Goal: Find specific page/section: Find specific page/section

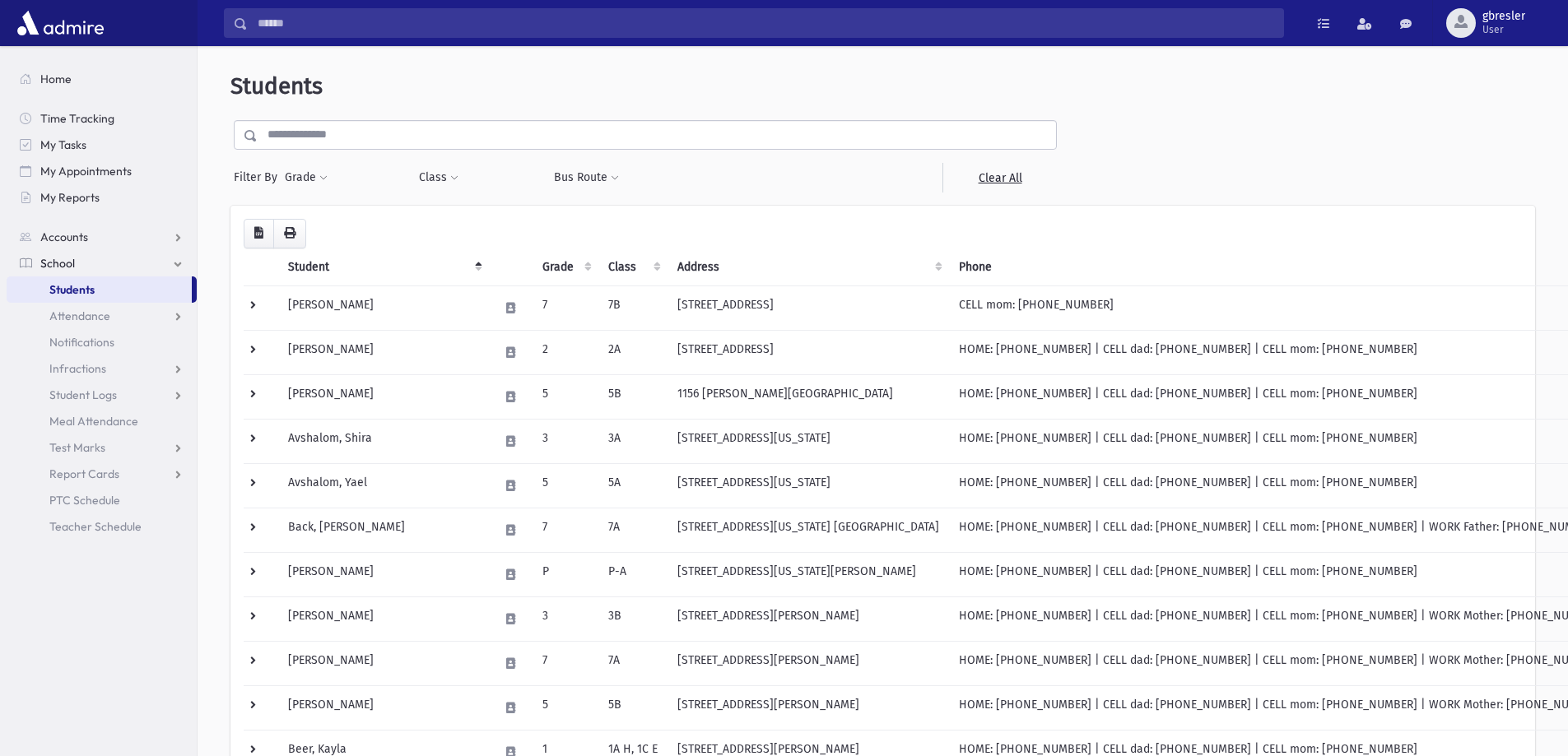
click at [356, 138] on input "text" at bounding box center [656, 135] width 798 height 30
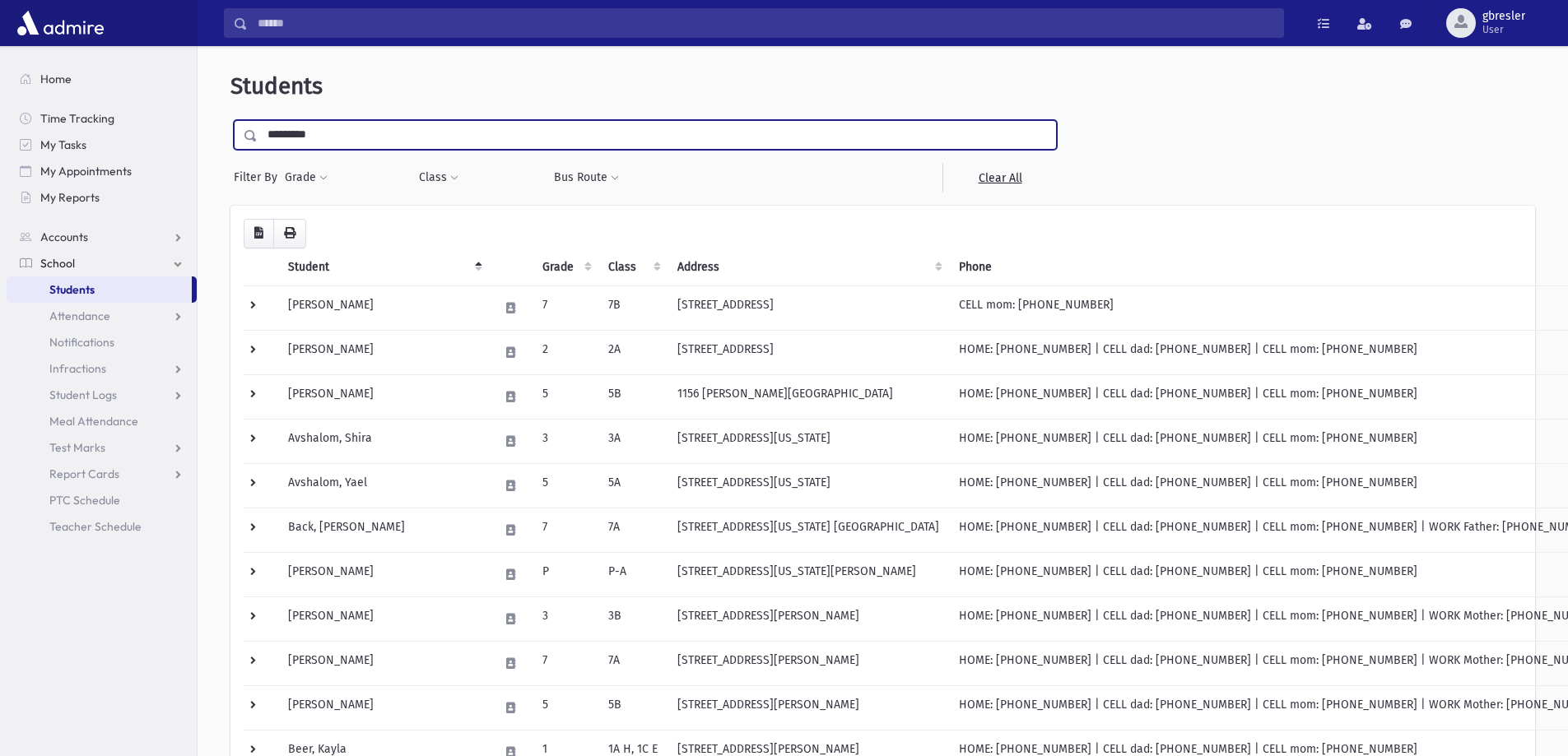
type input "*********"
click at [230, 120] on input "submit" at bounding box center [253, 130] width 46 height 22
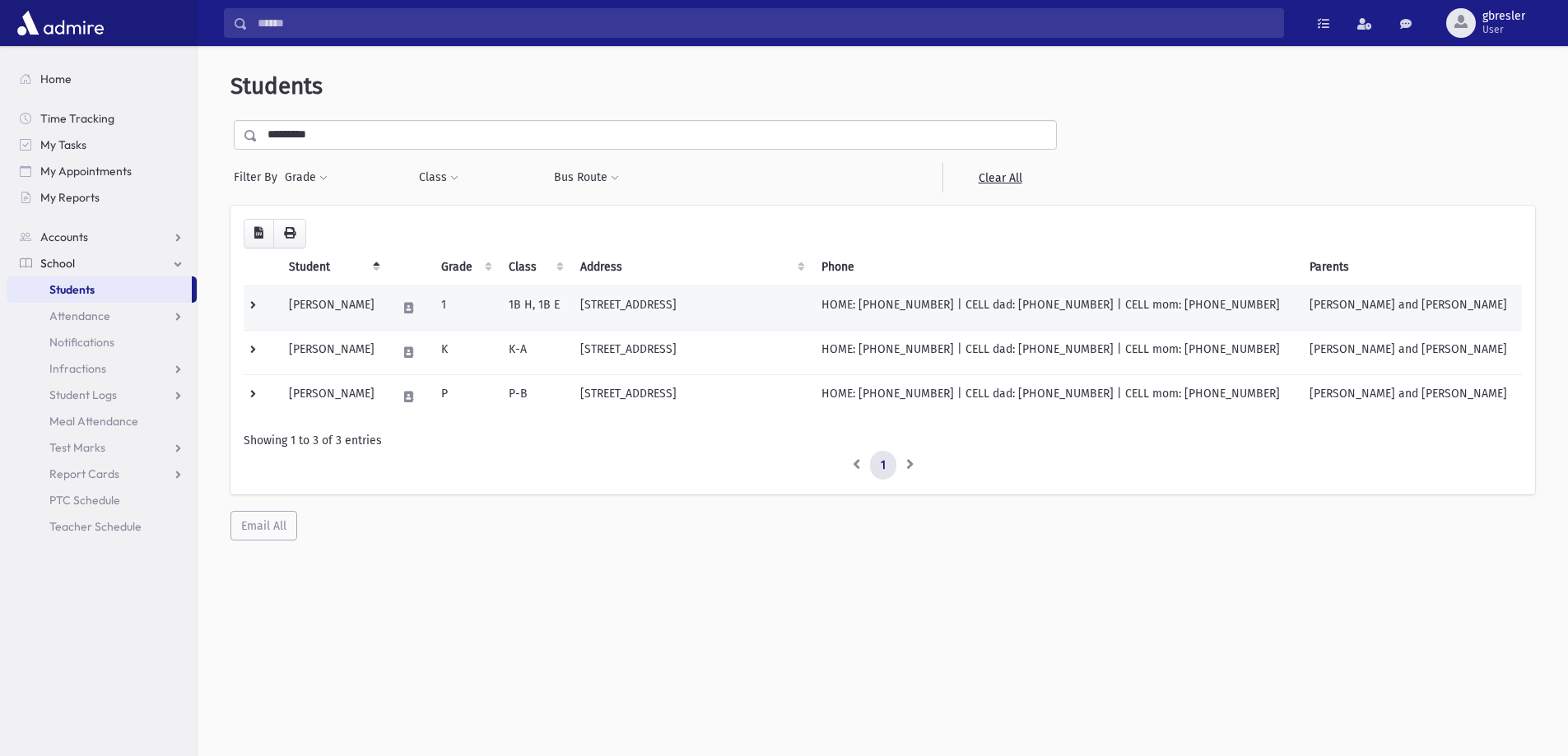
click at [366, 311] on td "Rosenfeld, Bella" at bounding box center [332, 307] width 108 height 45
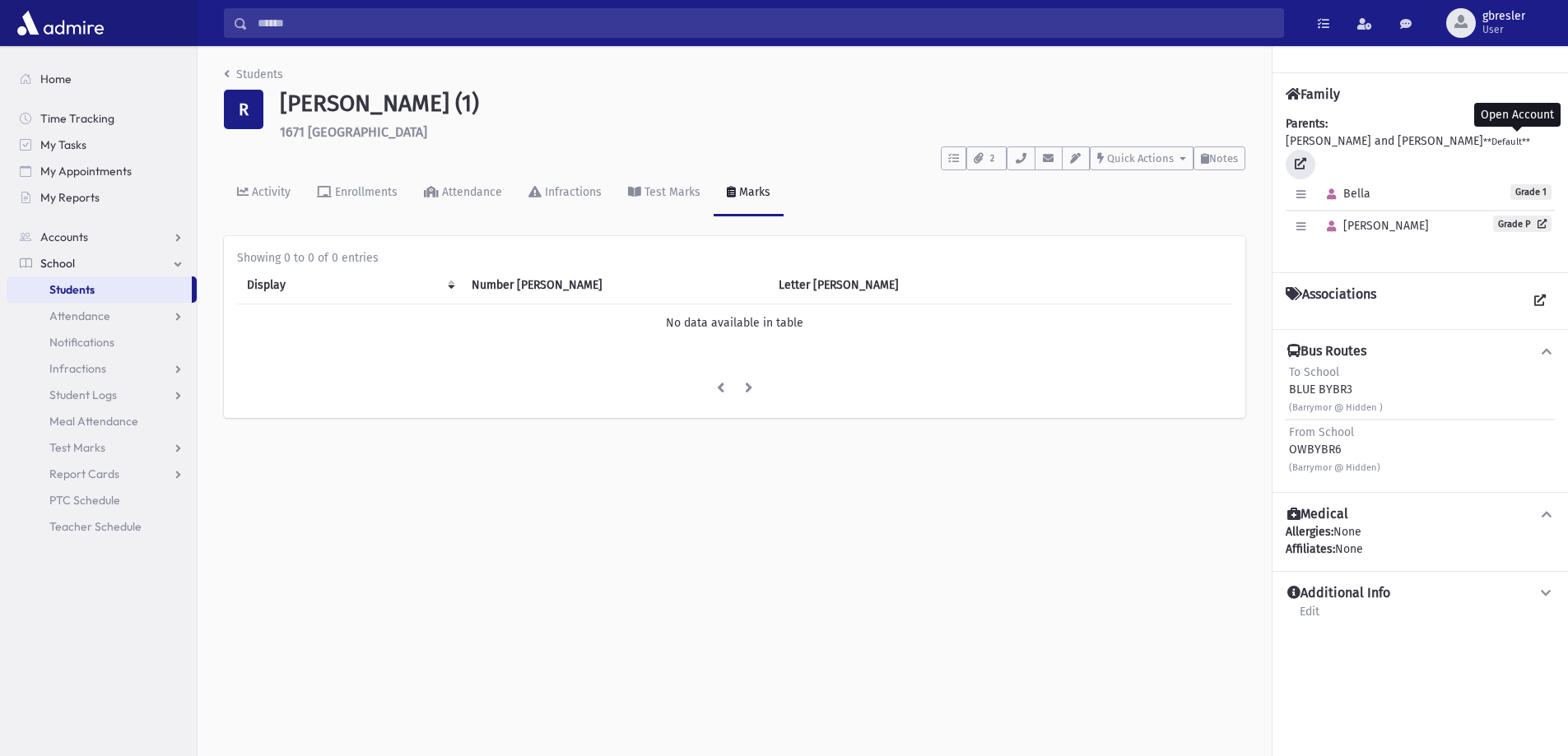
click at [1306, 158] on icon at bounding box center [1299, 164] width 11 height 11
click at [270, 80] on link "Students" at bounding box center [254, 74] width 60 height 14
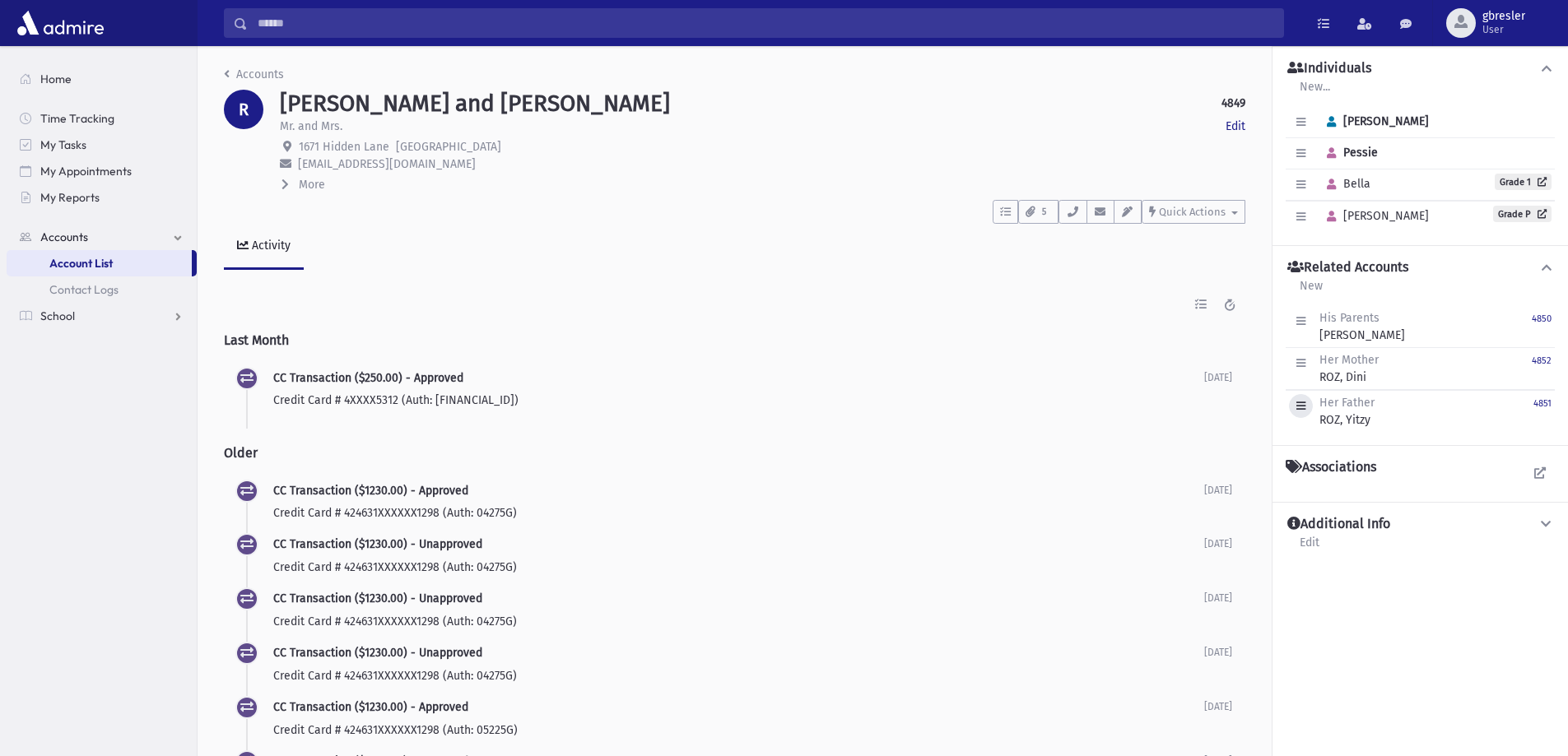
click at [1299, 405] on icon "button" at bounding box center [1300, 406] width 9 height 10
click at [1411, 410] on div "Edit Delete Her Father ROZ, Yitzy 4851" at bounding box center [1420, 411] width 270 height 42
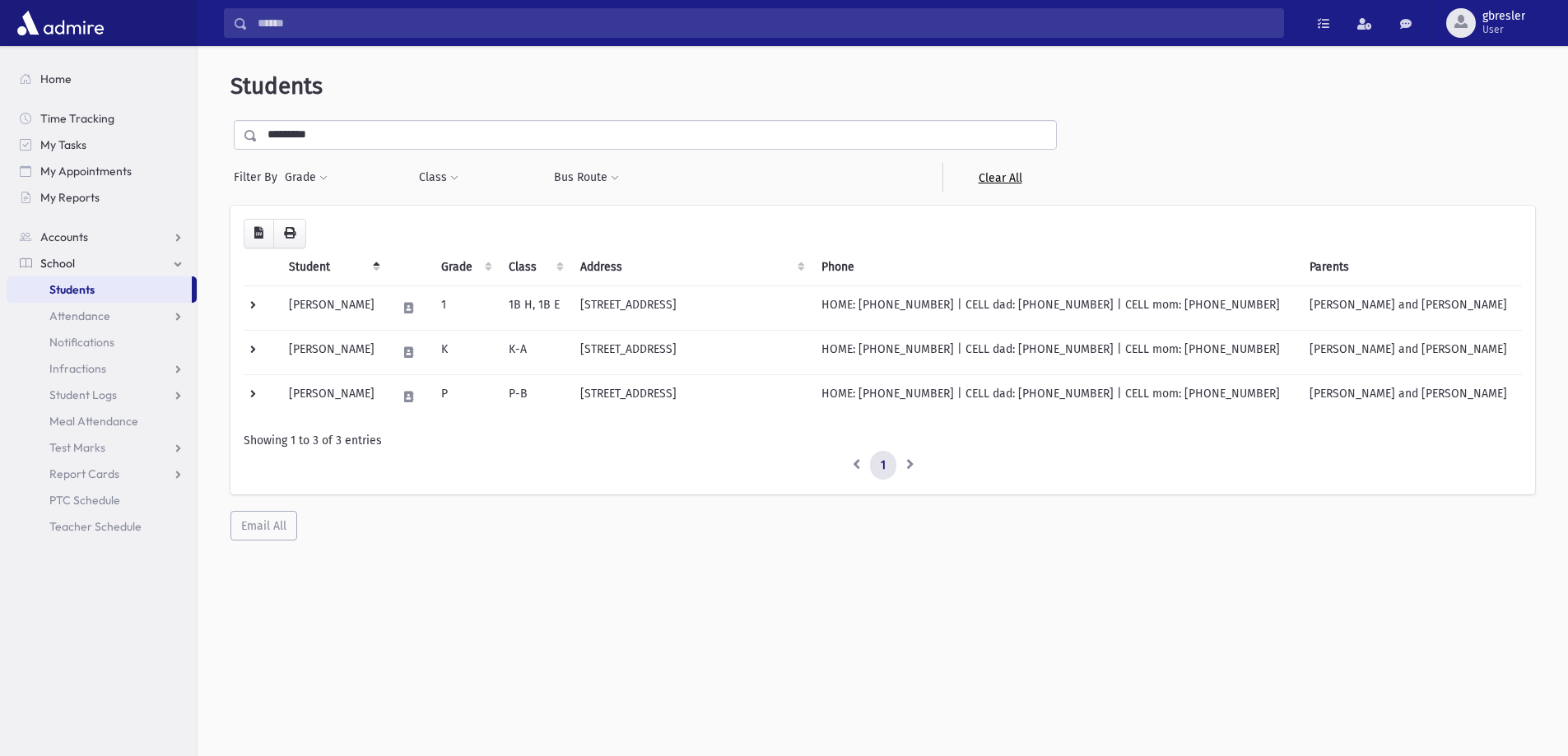
click at [1002, 177] on link "Clear All" at bounding box center [999, 178] width 115 height 30
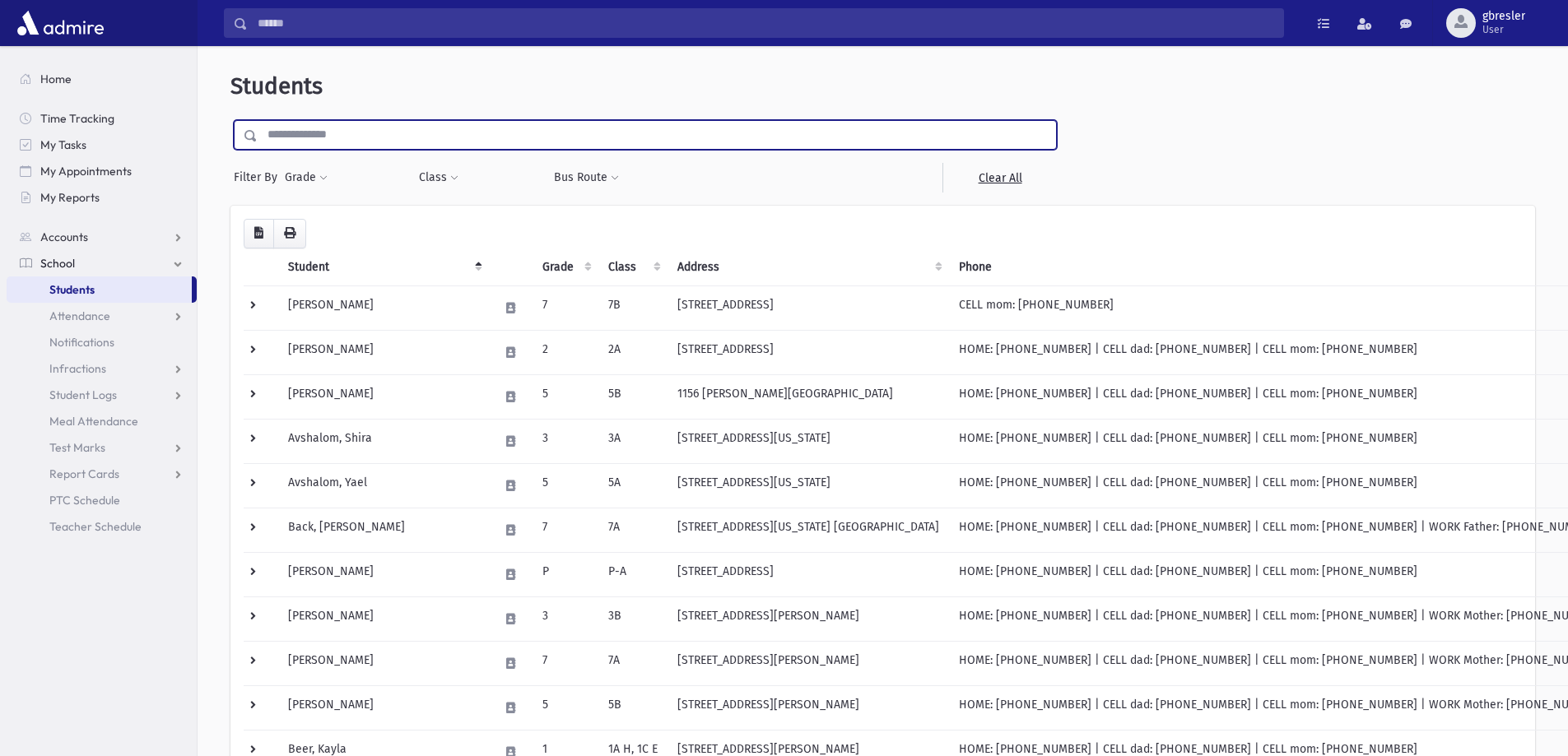
click at [371, 136] on input "text" at bounding box center [656, 135] width 798 height 30
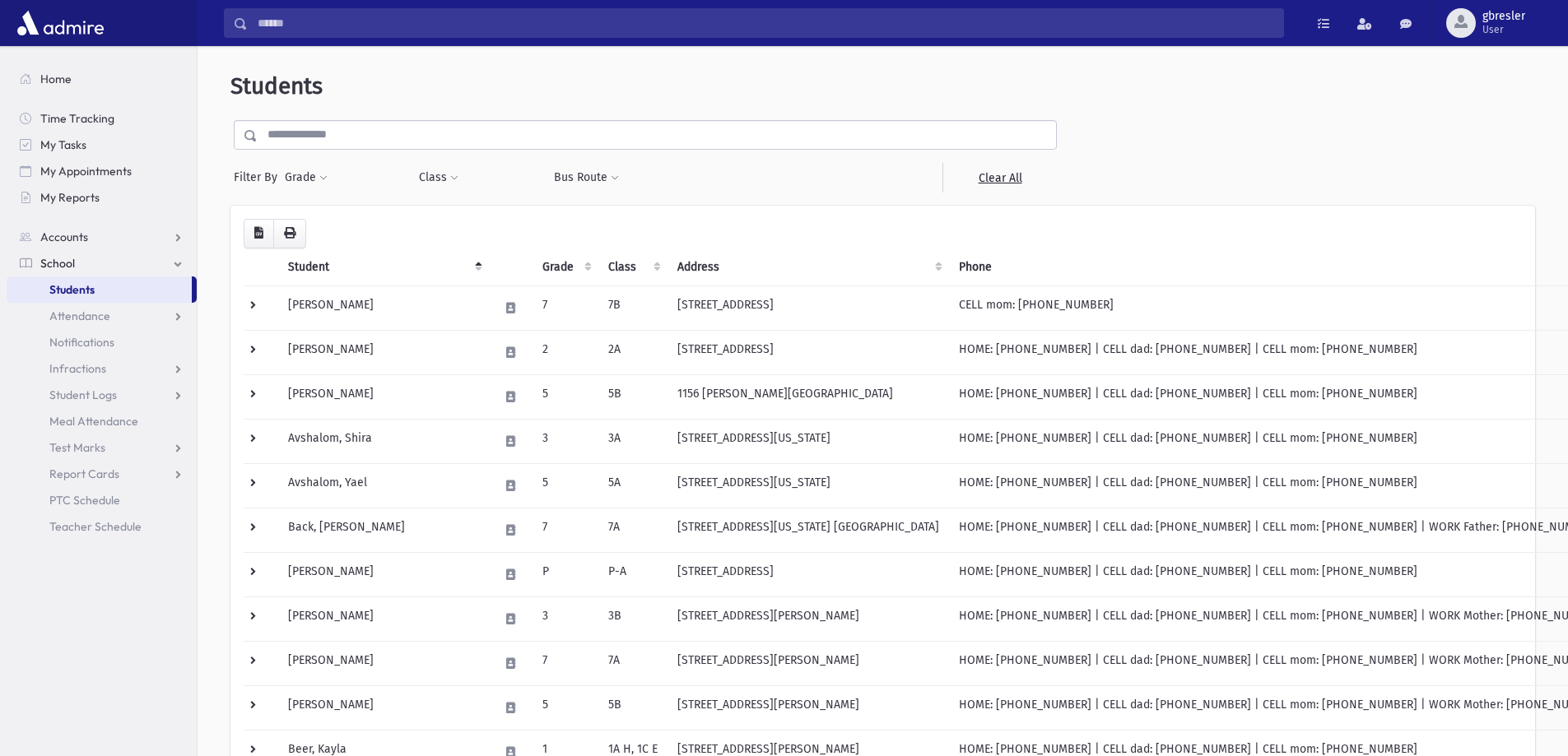
click at [447, 173] on button "Class" at bounding box center [438, 178] width 41 height 30
click at [455, 218] on ul at bounding box center [504, 220] width 158 height 24
type input "**"
select select "*"
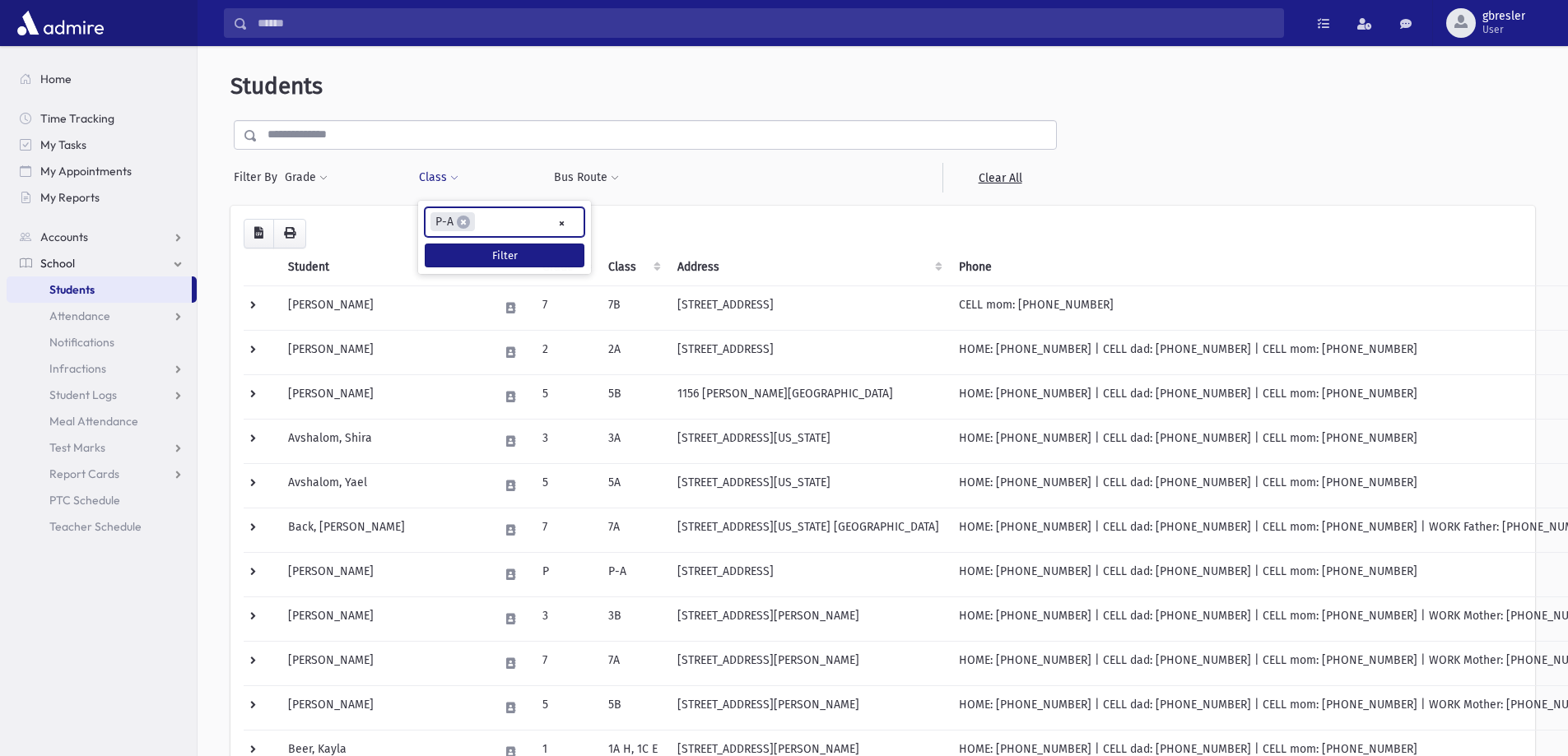
scroll to position [59, 0]
click at [458, 252] on button "Filter" at bounding box center [504, 255] width 159 height 24
